Goal: Transaction & Acquisition: Obtain resource

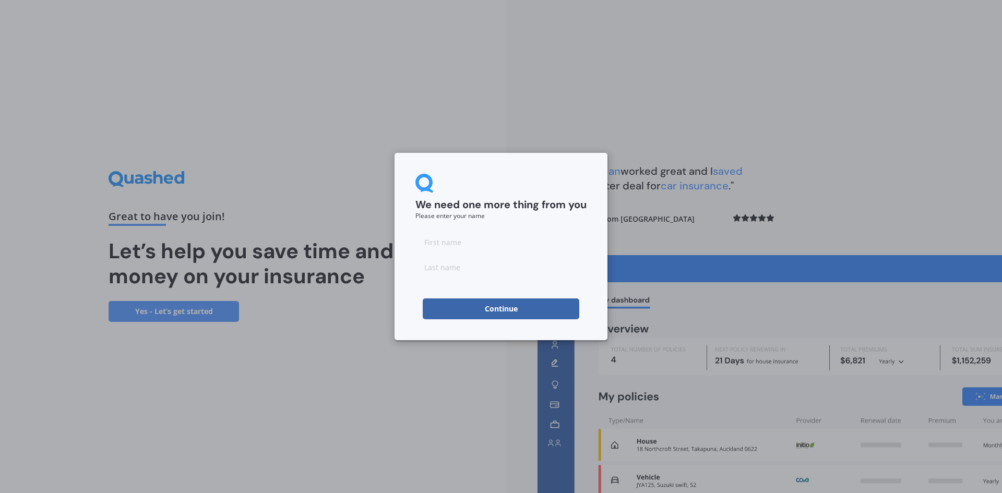
click at [443, 246] on input at bounding box center [501, 242] width 171 height 21
type input "[PERSON_NAME]"
click at [490, 274] on input at bounding box center [501, 267] width 171 height 21
type input "[PERSON_NAME]"
click at [496, 311] on button "Continue" at bounding box center [501, 309] width 157 height 21
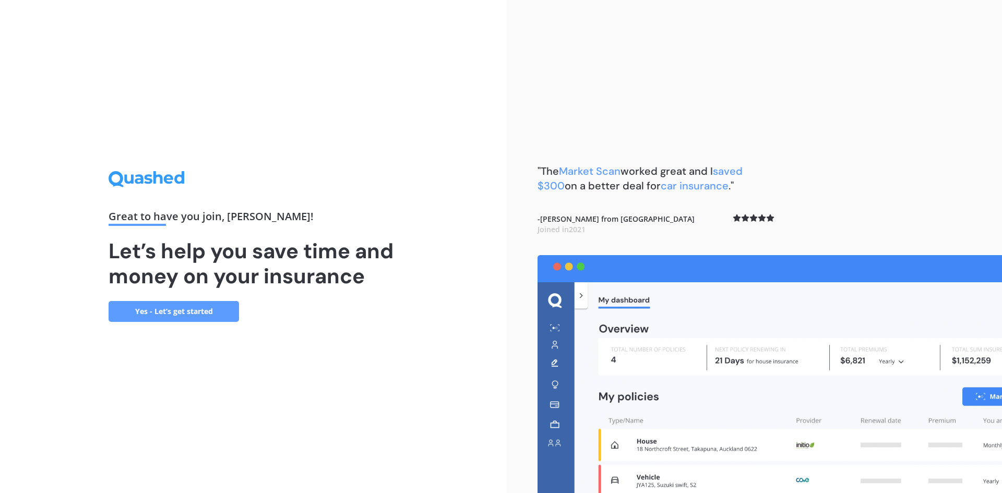
click at [175, 310] on link "Yes - Let’s get started" at bounding box center [174, 311] width 131 height 21
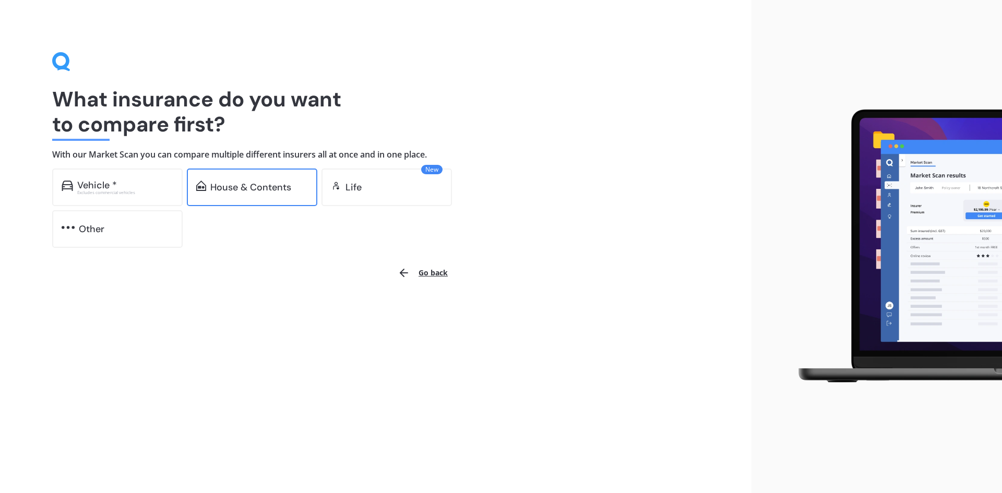
click at [262, 192] on div "House & Contents" at bounding box center [250, 187] width 81 height 10
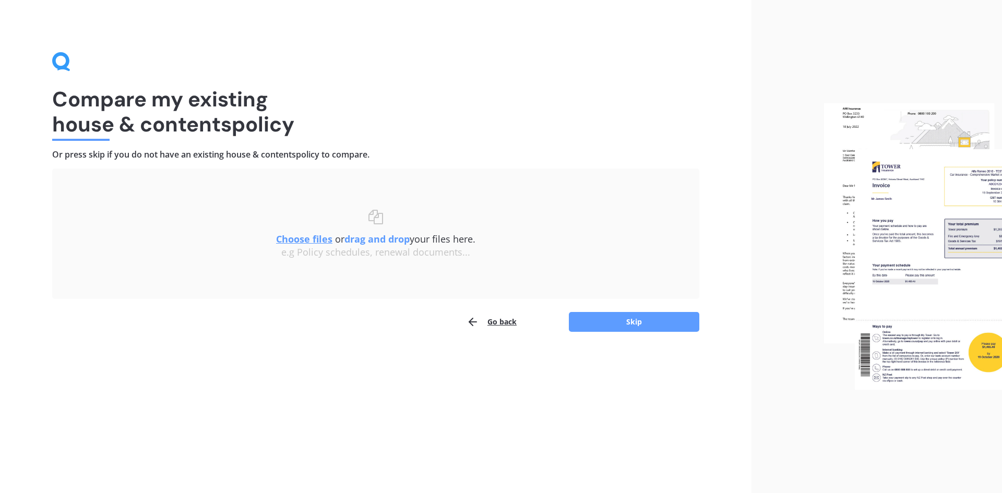
click at [308, 240] on u "Choose files" at bounding box center [304, 239] width 56 height 13
click at [307, 239] on u "Choose files" at bounding box center [304, 239] width 56 height 13
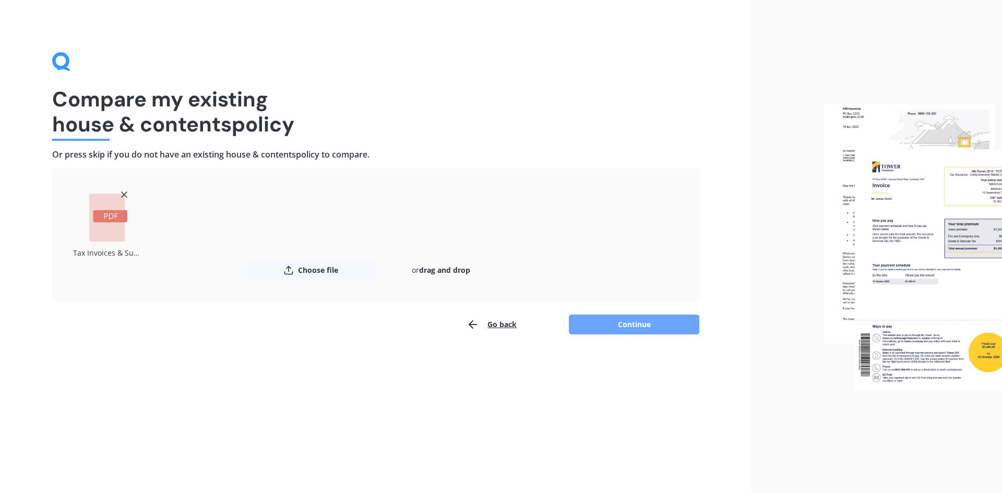
click at [640, 324] on button "Continue" at bounding box center [634, 325] width 131 height 20
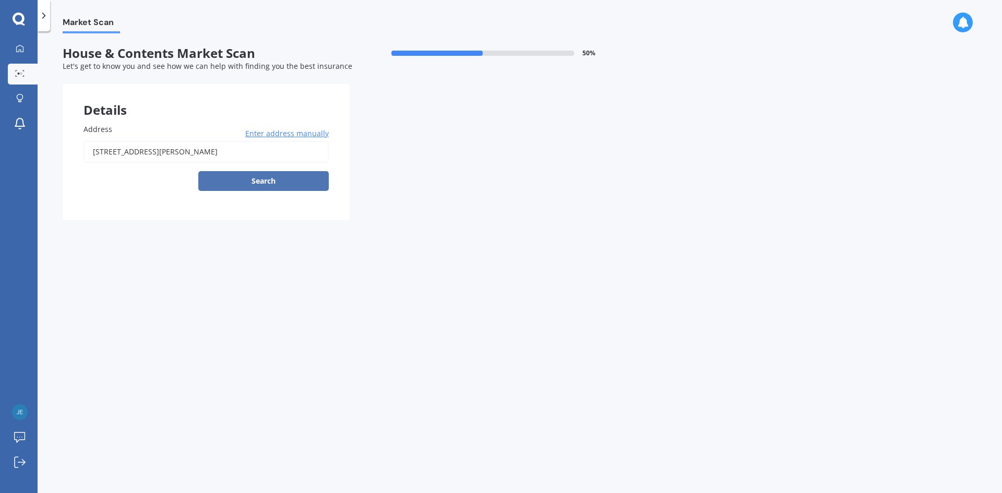
click at [278, 178] on button "Search" at bounding box center [263, 181] width 131 height 20
type input "[STREET_ADDRESS][PERSON_NAME]"
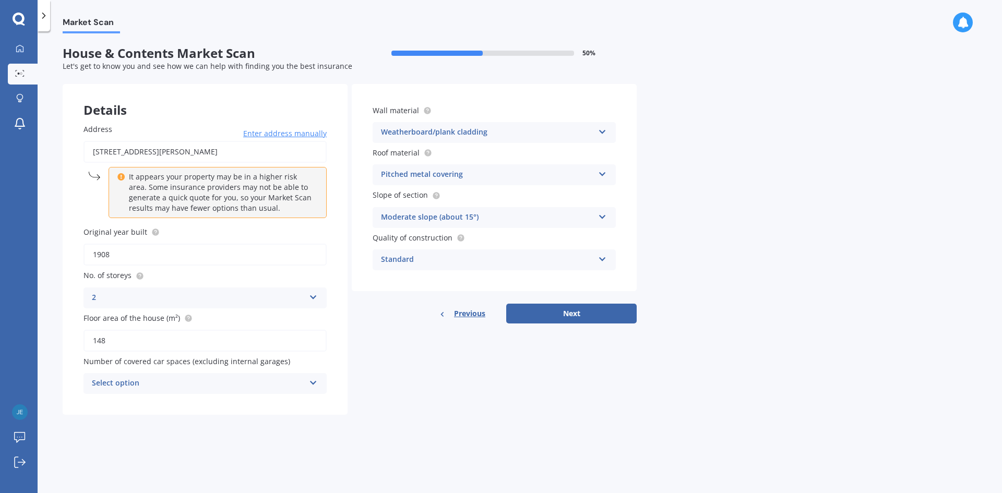
click at [196, 384] on div "Select option" at bounding box center [198, 383] width 213 height 13
click at [183, 269] on div "0" at bounding box center [205, 269] width 242 height 19
click at [500, 255] on div "Standard" at bounding box center [487, 260] width 213 height 13
click at [570, 316] on button "Next" at bounding box center [571, 314] width 131 height 20
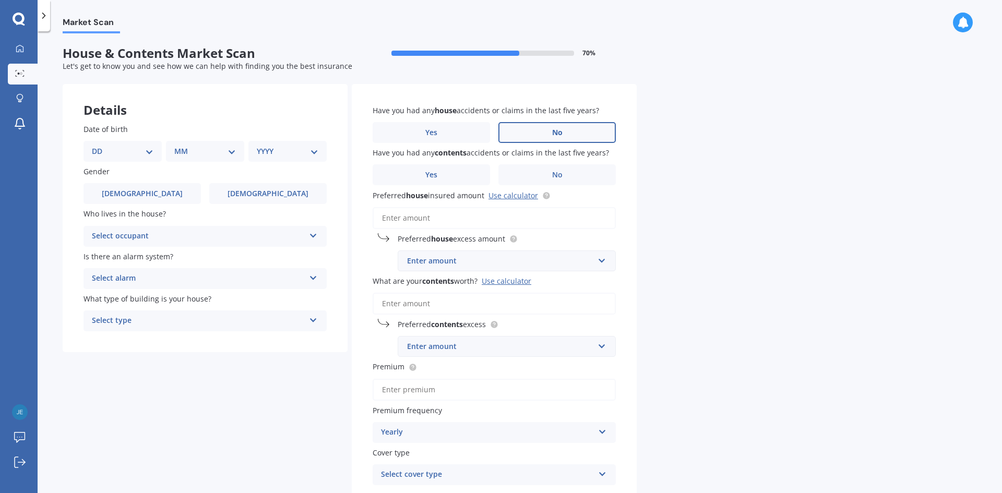
click at [553, 133] on span "No" at bounding box center [557, 132] width 10 height 9
click at [0, 0] on input "No" at bounding box center [0, 0] width 0 height 0
click at [561, 176] on span "No" at bounding box center [557, 175] width 10 height 9
click at [0, 0] on input "No" at bounding box center [0, 0] width 0 height 0
click at [471, 214] on input "Preferred house insured amount Use calculator" at bounding box center [494, 218] width 243 height 22
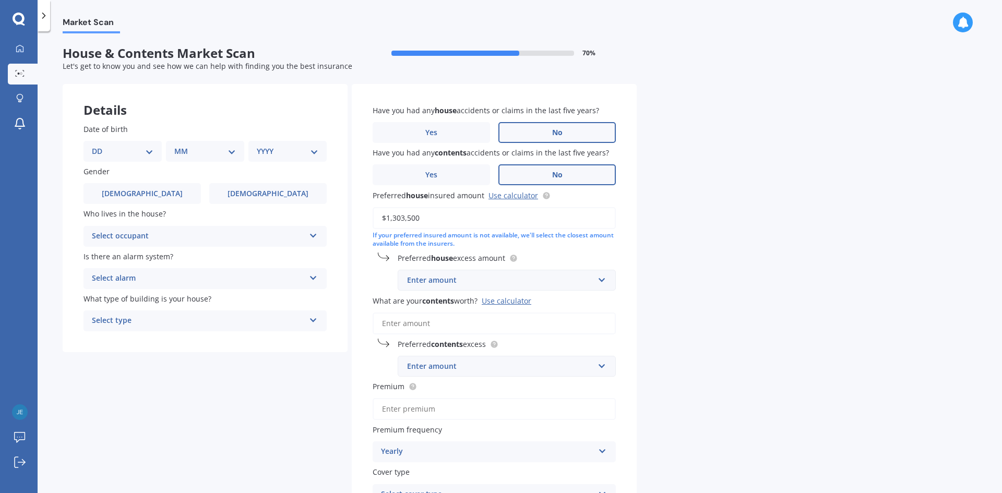
type input "$1,303,500"
click at [482, 283] on div "Enter amount" at bounding box center [500, 280] width 187 height 11
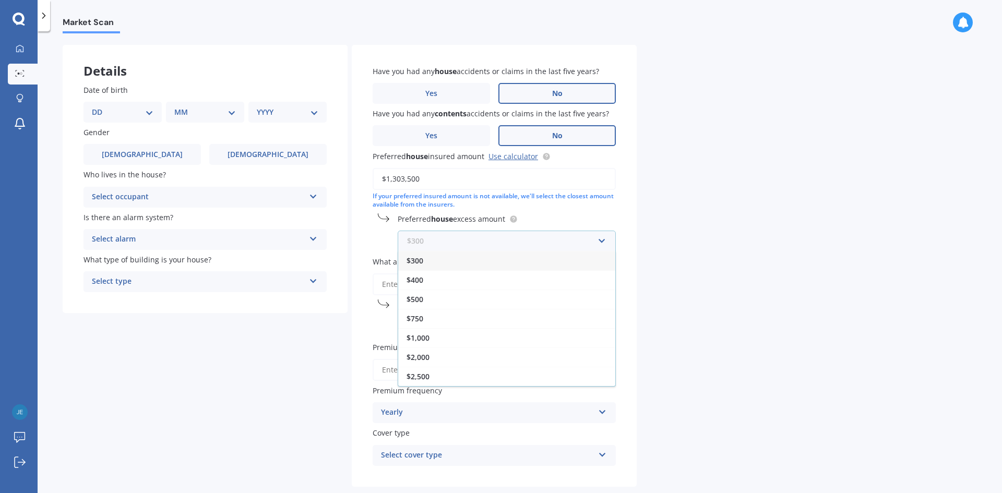
scroll to position [92, 0]
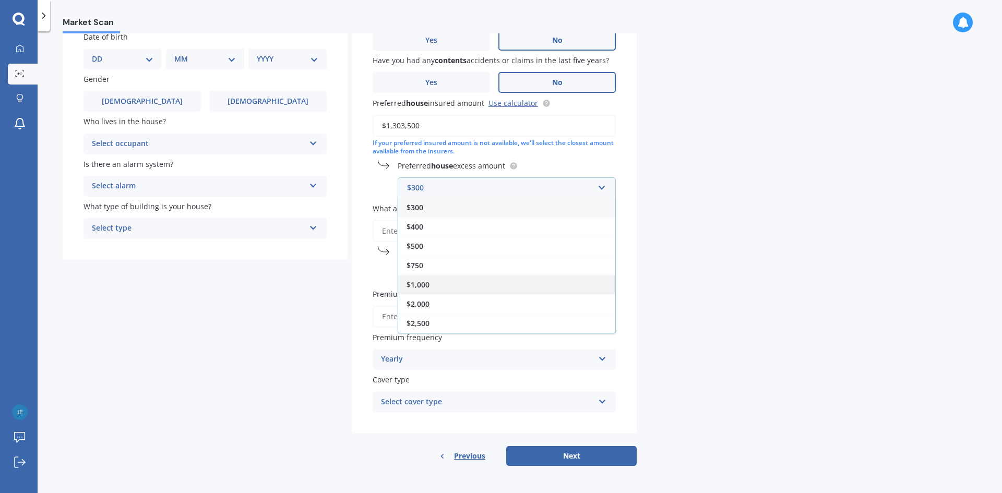
click at [440, 283] on div "$1,000" at bounding box center [506, 284] width 217 height 19
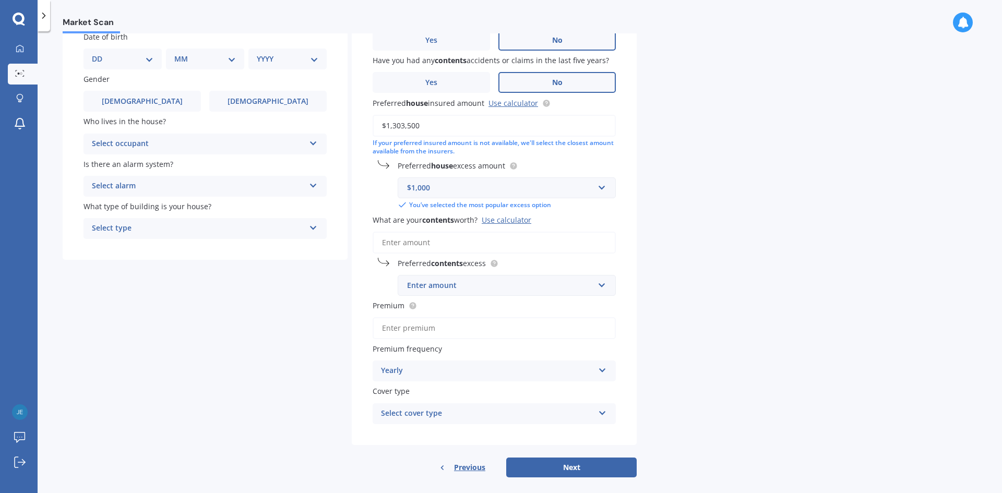
click at [434, 244] on input "What are your contents worth? Use calculator" at bounding box center [494, 243] width 243 height 22
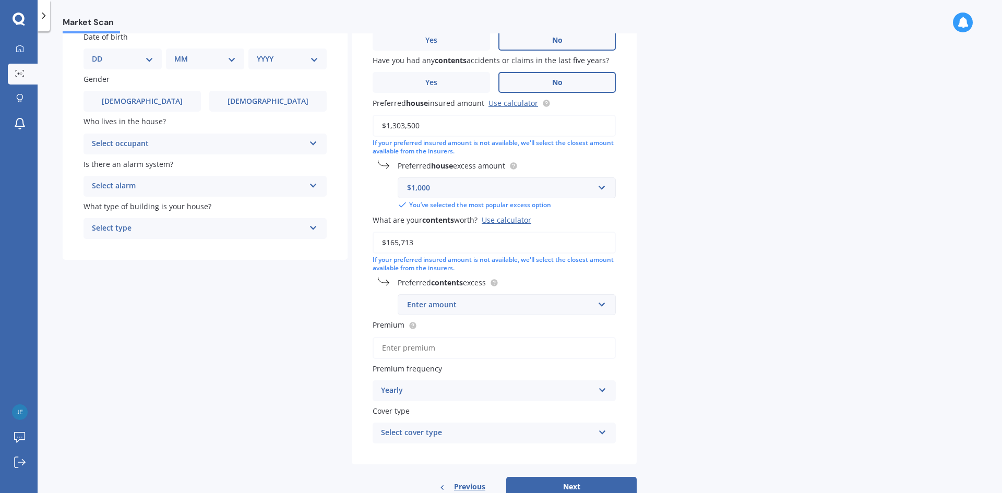
type input "$165,713"
click at [439, 311] on div "Enter amount" at bounding box center [500, 304] width 187 height 11
click at [435, 324] on div "$250" at bounding box center [506, 324] width 217 height 19
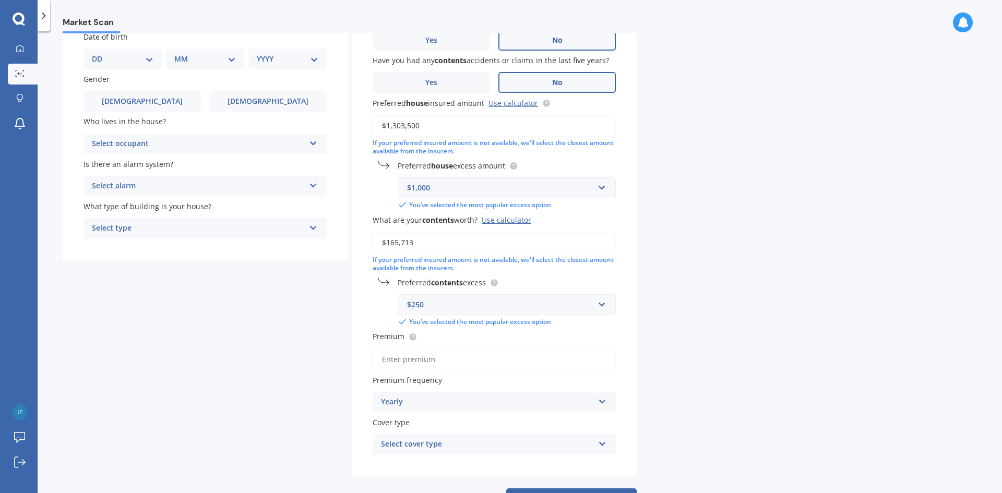
click at [497, 361] on input "Premium" at bounding box center [494, 360] width 243 height 22
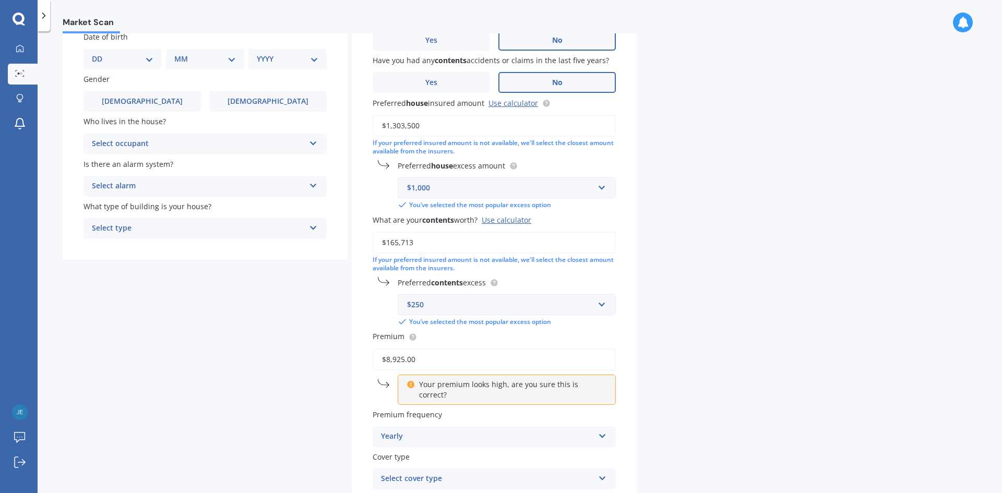
type input "$8,925.00"
click at [708, 432] on div "Market Scan House & Contents Market Scan 70 % Let's get to know you and see how…" at bounding box center [520, 264] width 965 height 462
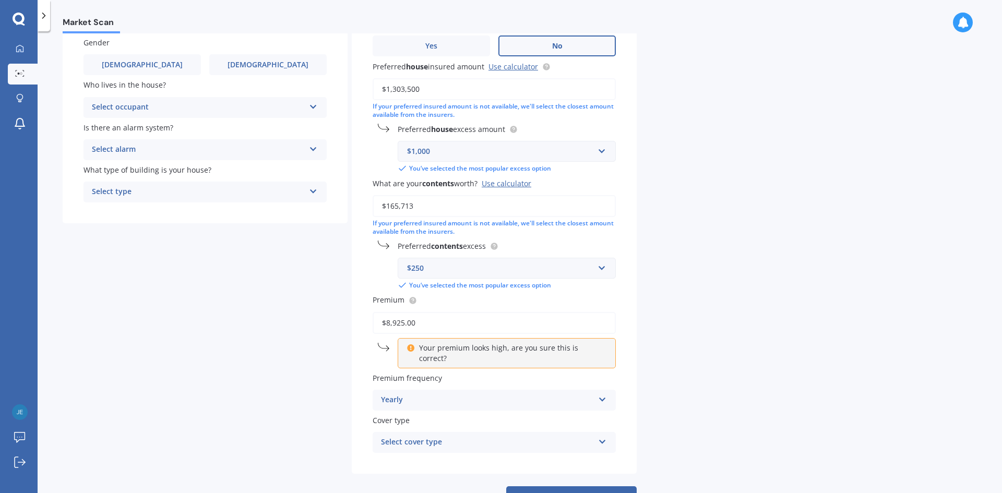
scroll to position [159, 0]
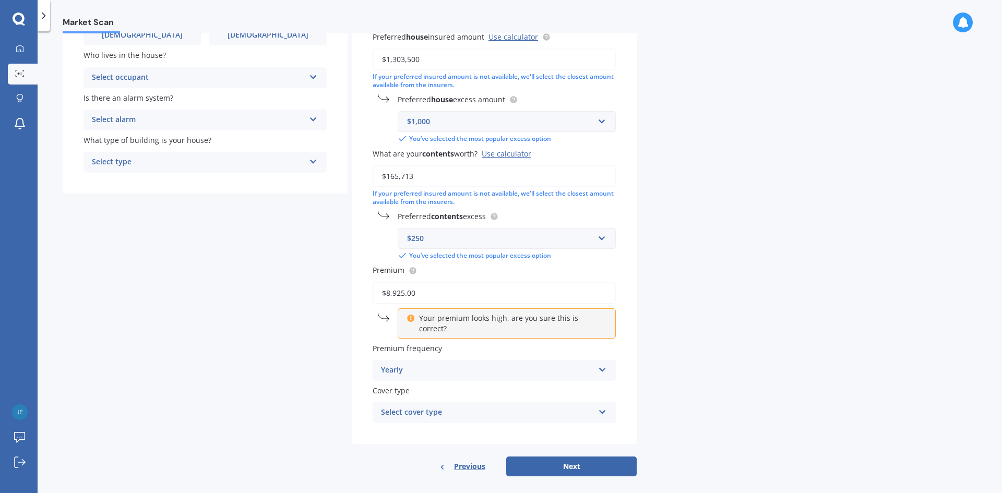
click at [504, 407] on div "Select cover type" at bounding box center [487, 413] width 213 height 13
click at [499, 424] on div "House & Contents" at bounding box center [494, 433] width 242 height 19
click at [574, 459] on button "Next" at bounding box center [571, 467] width 131 height 20
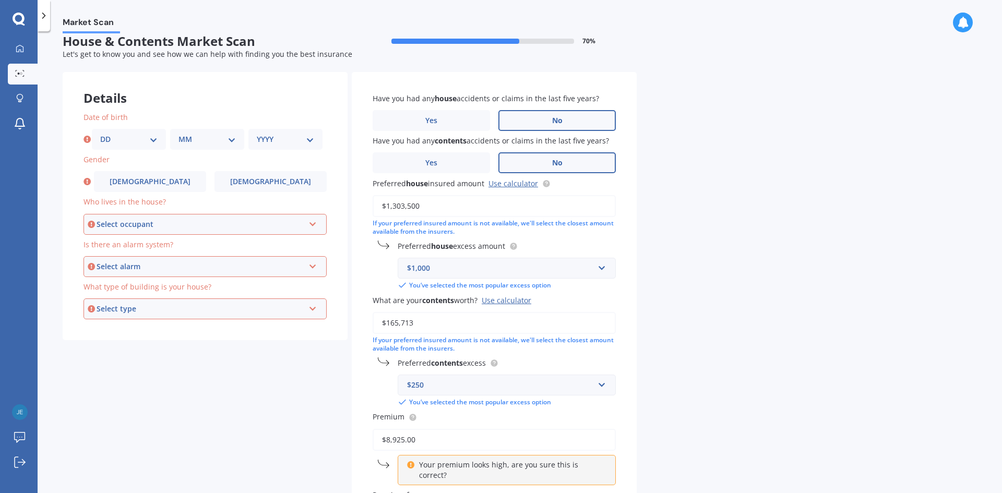
scroll to position [0, 0]
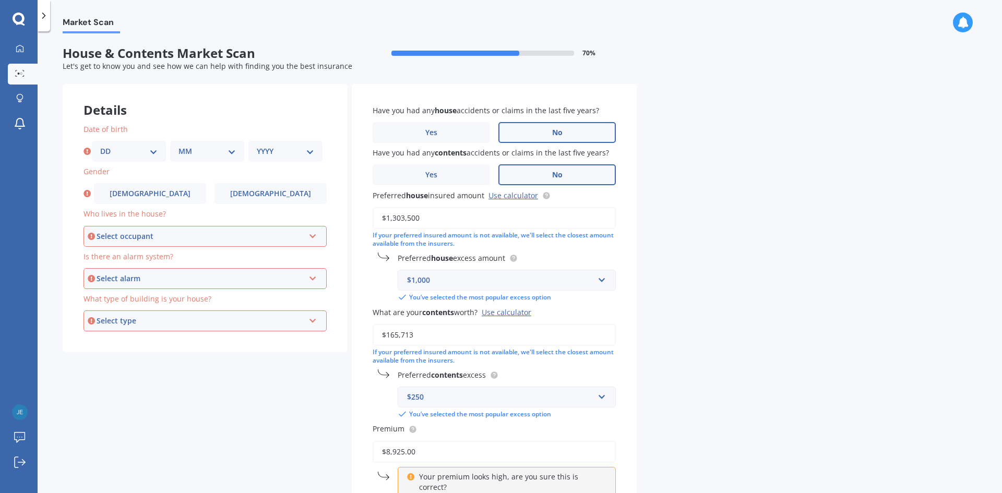
click at [125, 155] on select "DD 01 02 03 04 05 06 07 08 09 10 11 12 13 14 15 16 17 18 19 20 21 22 23 24 25 2…" at bounding box center [128, 151] width 57 height 11
select select "05"
click at [100, 146] on select "DD 01 02 03 04 05 06 07 08 09 10 11 12 13 14 15 16 17 18 19 20 21 22 23 24 25 2…" at bounding box center [128, 151] width 57 height 11
click at [185, 155] on select "MM 01 02 03 04 05 06 07 08 09 10 11 12" at bounding box center [207, 151] width 57 height 11
select select "03"
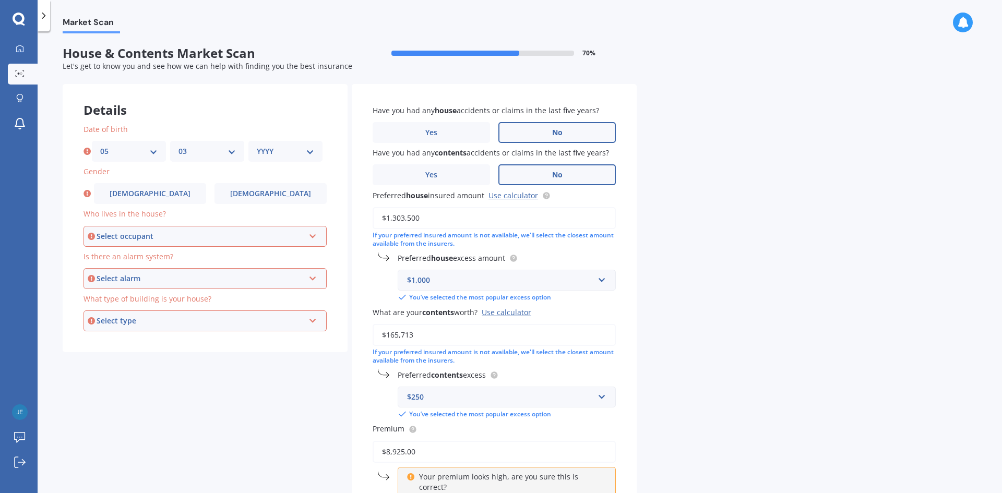
click at [179, 146] on select "MM 01 02 03 04 05 06 07 08 09 10 11 12" at bounding box center [207, 151] width 57 height 11
click at [264, 153] on select "YYYY 2009 2008 2007 2006 2005 2004 2003 2002 2001 2000 1999 1998 1997 1996 1995…" at bounding box center [285, 151] width 57 height 11
select select "1981"
click at [257, 146] on select "YYYY 2009 2008 2007 2006 2005 2004 2003 2002 2001 2000 1999 1998 1997 1996 1995…" at bounding box center [285, 151] width 57 height 11
click at [301, 197] on label "[DEMOGRAPHIC_DATA]" at bounding box center [271, 193] width 112 height 21
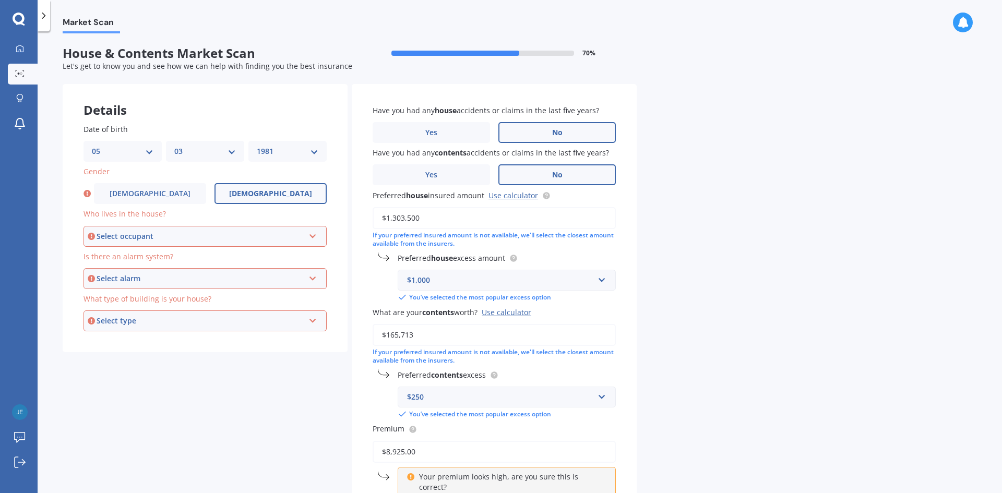
click at [0, 0] on input "[DEMOGRAPHIC_DATA]" at bounding box center [0, 0] width 0 height 0
click at [185, 234] on div "Select occupant" at bounding box center [201, 236] width 208 height 11
click at [174, 253] on div "Owner" at bounding box center [205, 256] width 241 height 19
click at [178, 281] on div "Select alarm" at bounding box center [201, 278] width 208 height 11
click at [172, 323] on div "Yes, not monitored" at bounding box center [205, 317] width 241 height 19
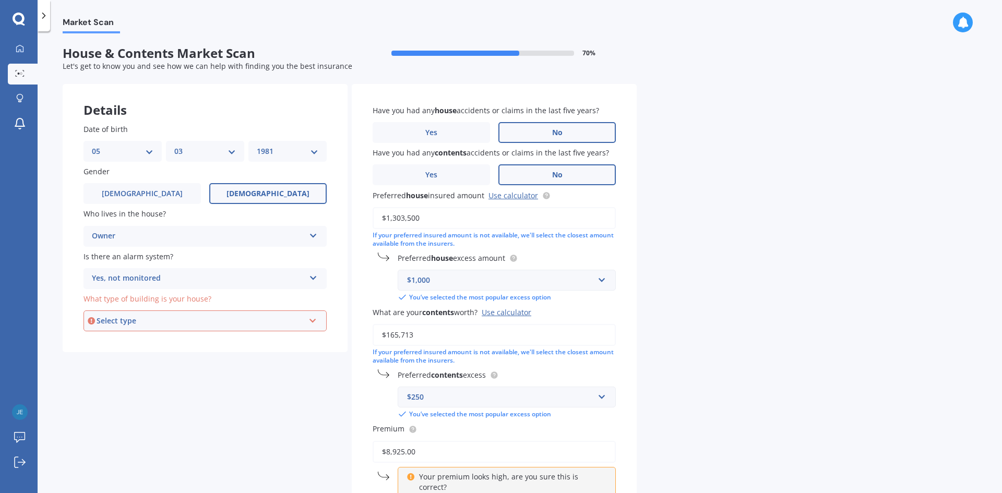
click at [178, 276] on div "Yes, not monitored" at bounding box center [198, 279] width 213 height 13
click at [141, 337] on div "No" at bounding box center [205, 336] width 242 height 19
click at [148, 323] on div "Select type" at bounding box center [201, 320] width 208 height 11
click at [147, 339] on div "Freestanding" at bounding box center [205, 341] width 241 height 19
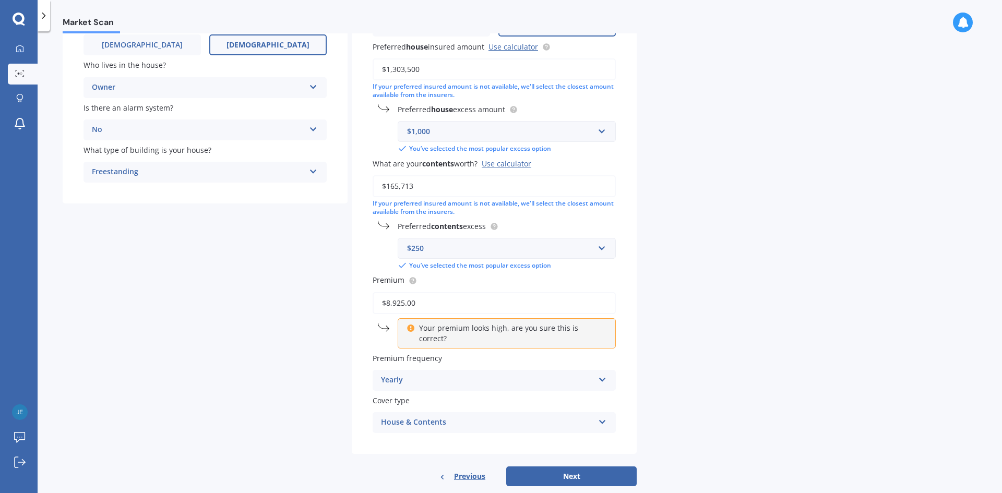
scroll to position [159, 0]
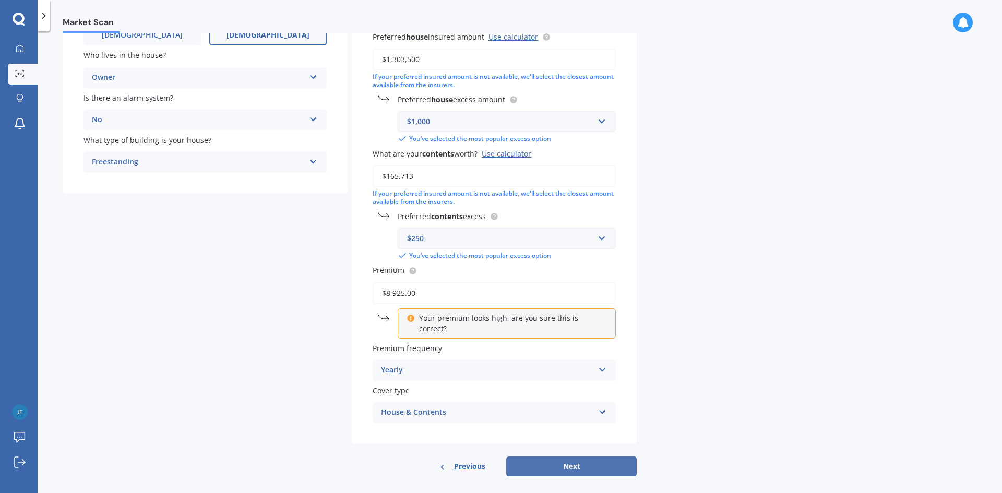
click at [575, 462] on button "Next" at bounding box center [571, 467] width 131 height 20
select select "05"
select select "03"
select select "1981"
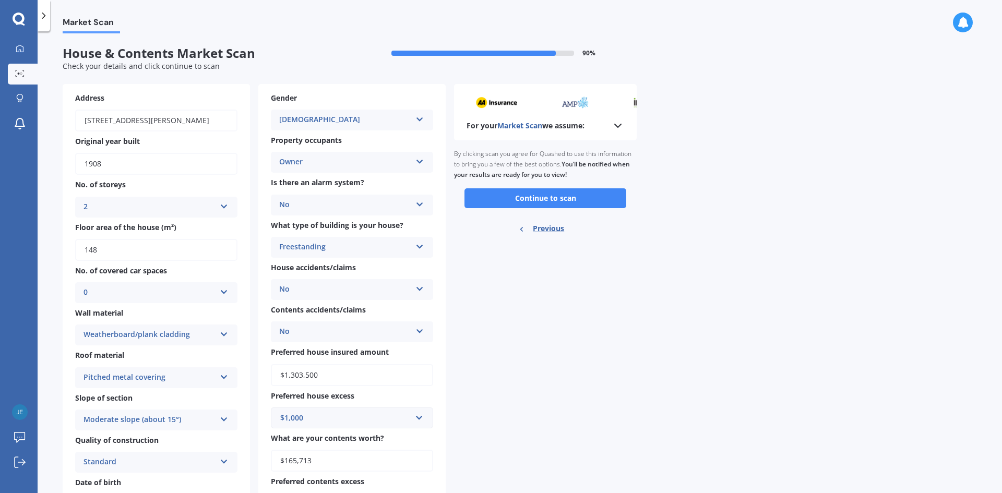
scroll to position [52, 0]
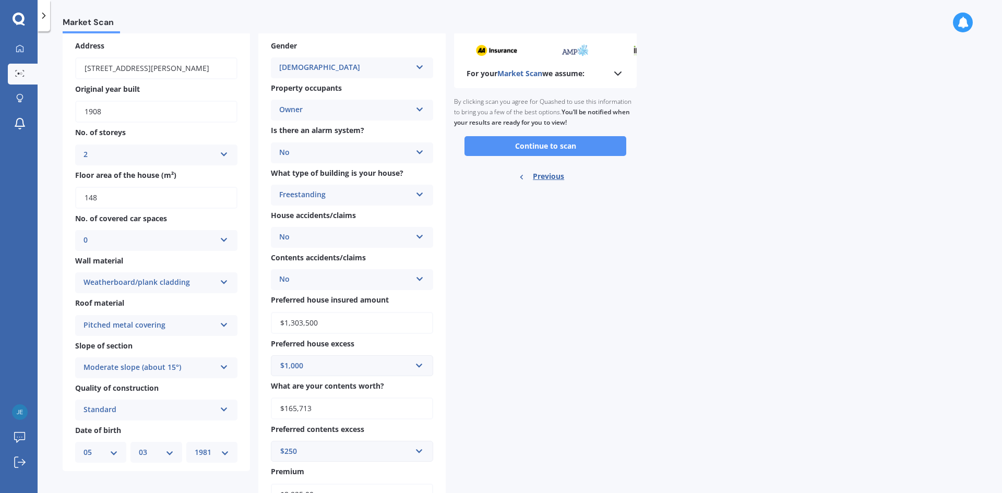
click at [543, 147] on button "Continue to scan" at bounding box center [546, 146] width 162 height 20
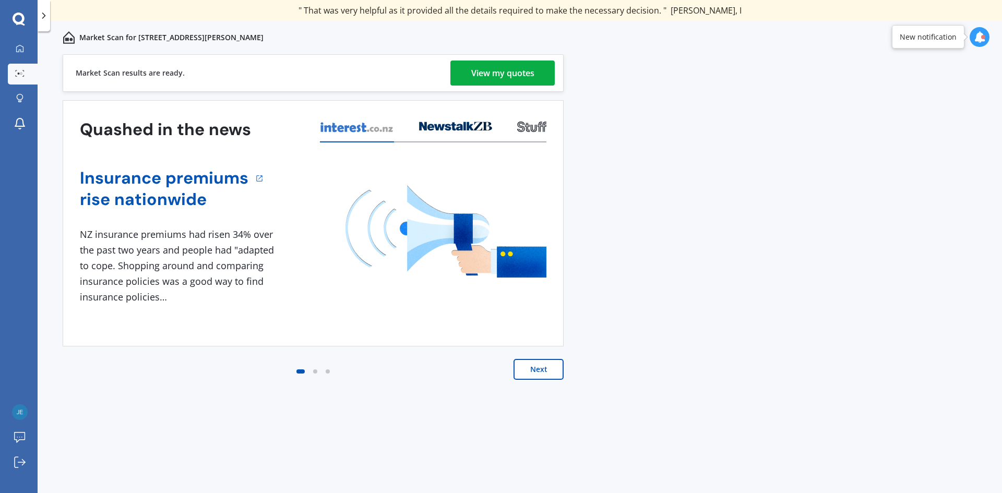
click at [471, 73] on div "View my quotes" at bounding box center [502, 73] width 63 height 25
